Goal: Find specific fact: Find specific fact

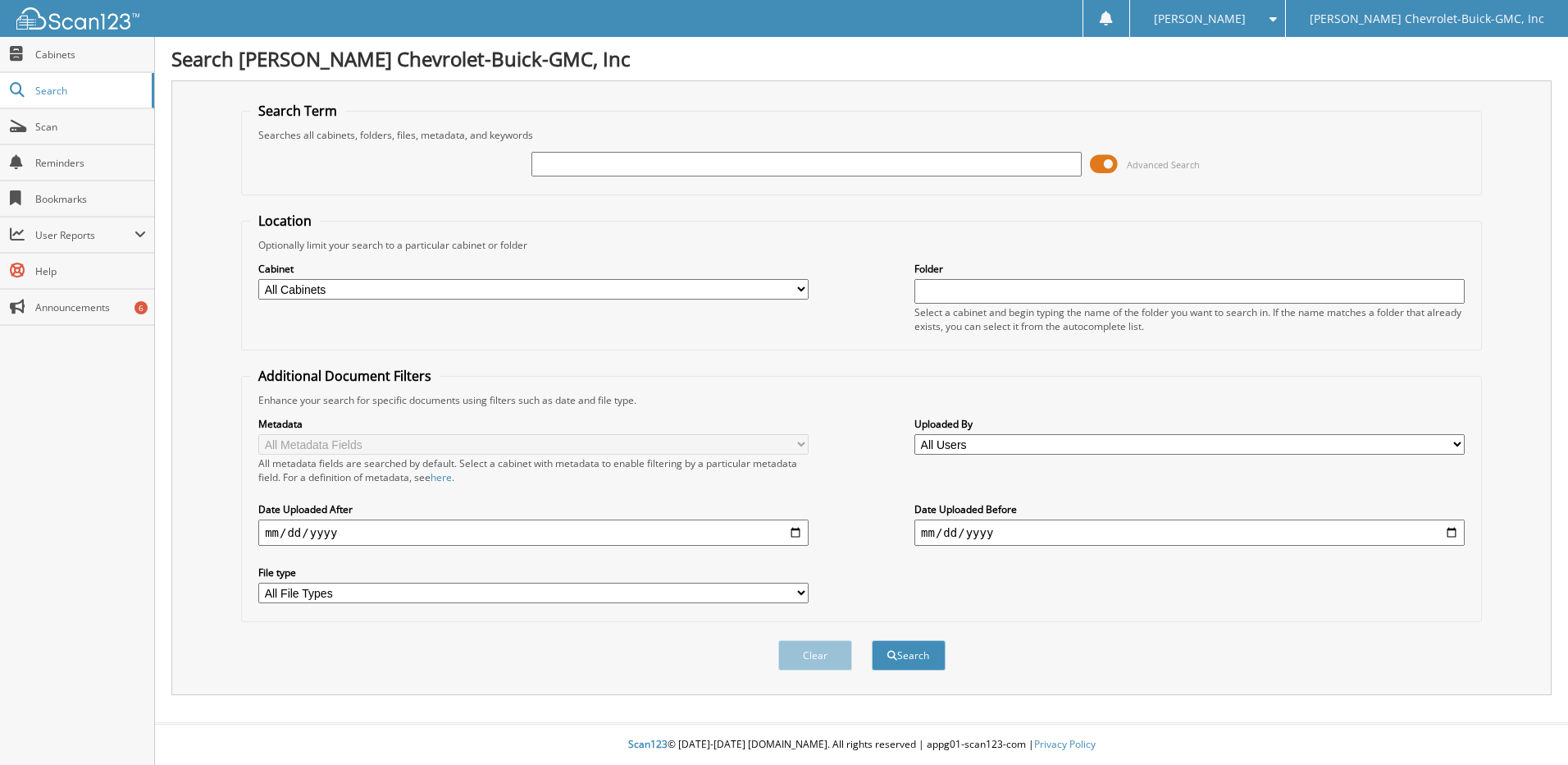
click at [885, 168] on input "text" at bounding box center [807, 163] width 550 height 25
type input "[PERSON_NAME]"
click at [872, 640] on button "Search" at bounding box center [909, 655] width 74 height 31
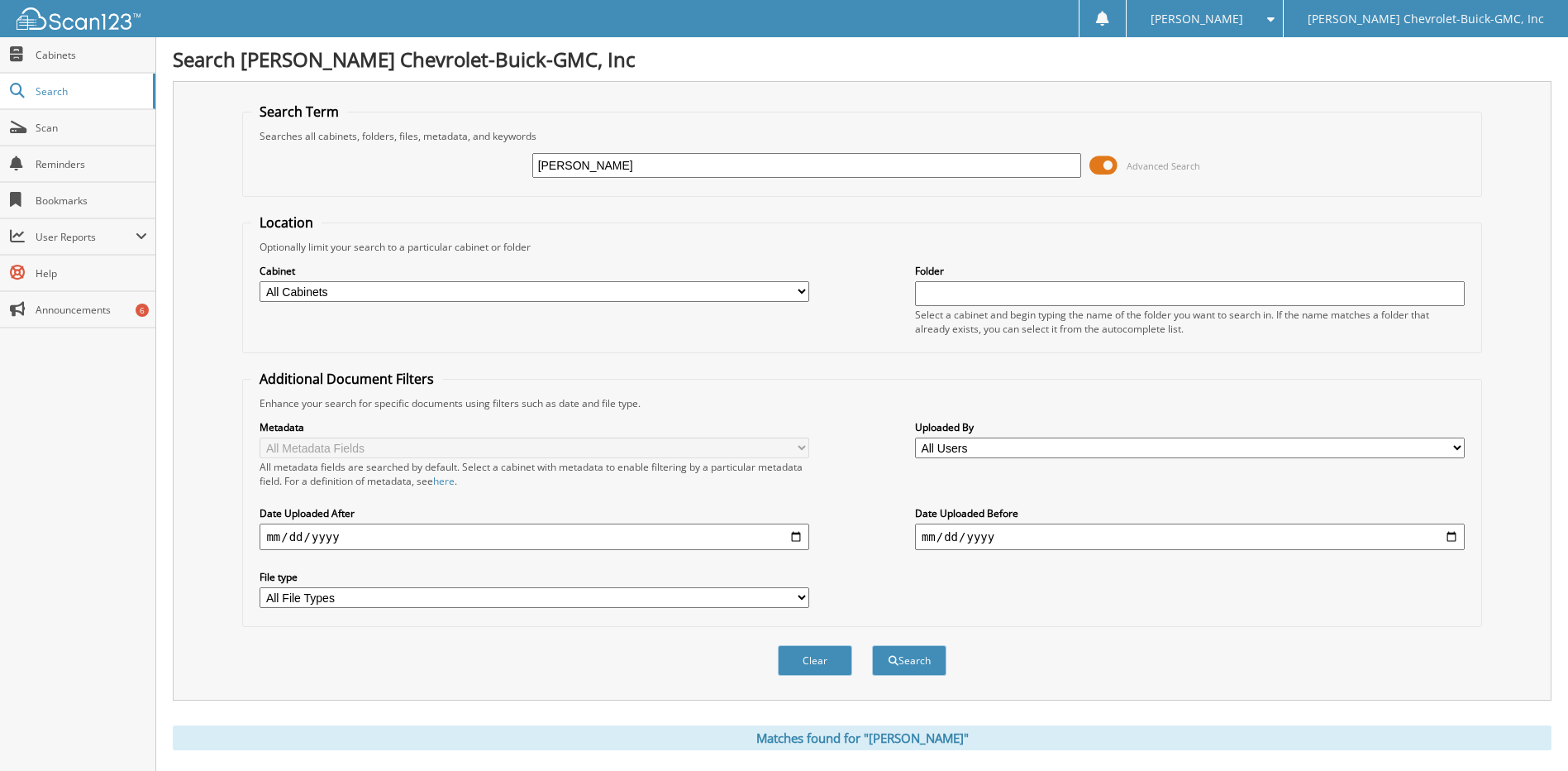
click at [1108, 166] on span at bounding box center [1103, 165] width 28 height 25
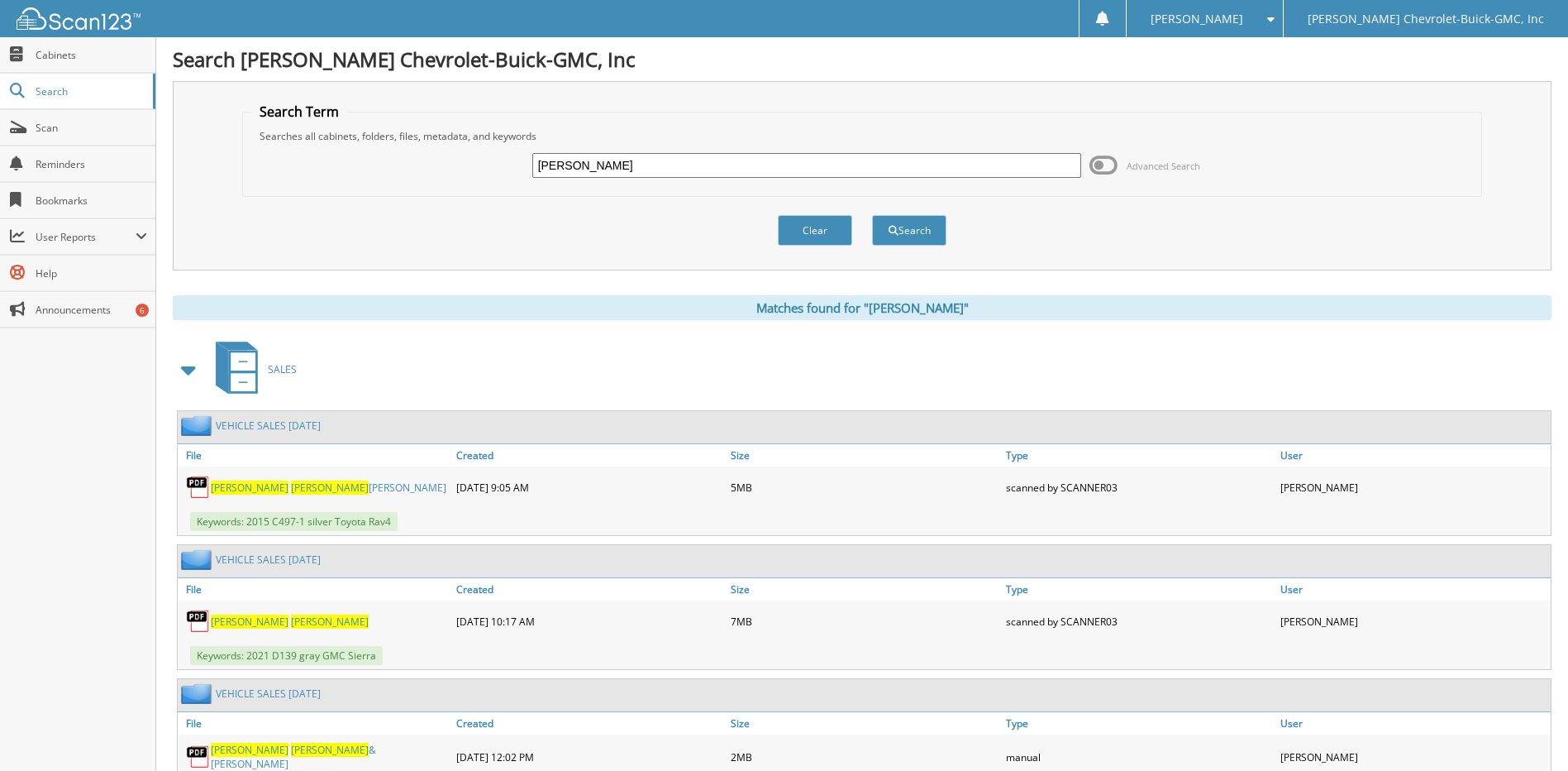
click at [279, 485] on link "PATTON JOHN NIE KAY" at bounding box center [328, 487] width 236 height 14
